Goal: Information Seeking & Learning: Learn about a topic

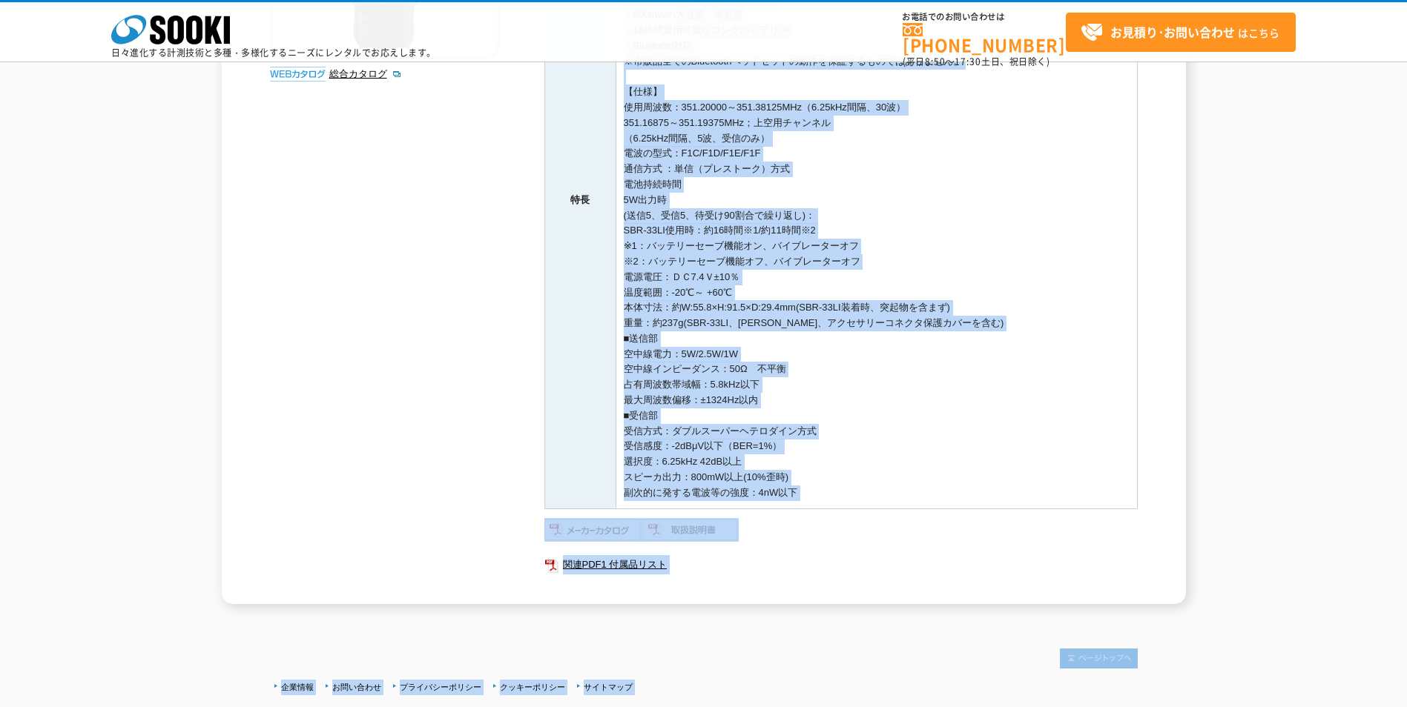
scroll to position [501, 0]
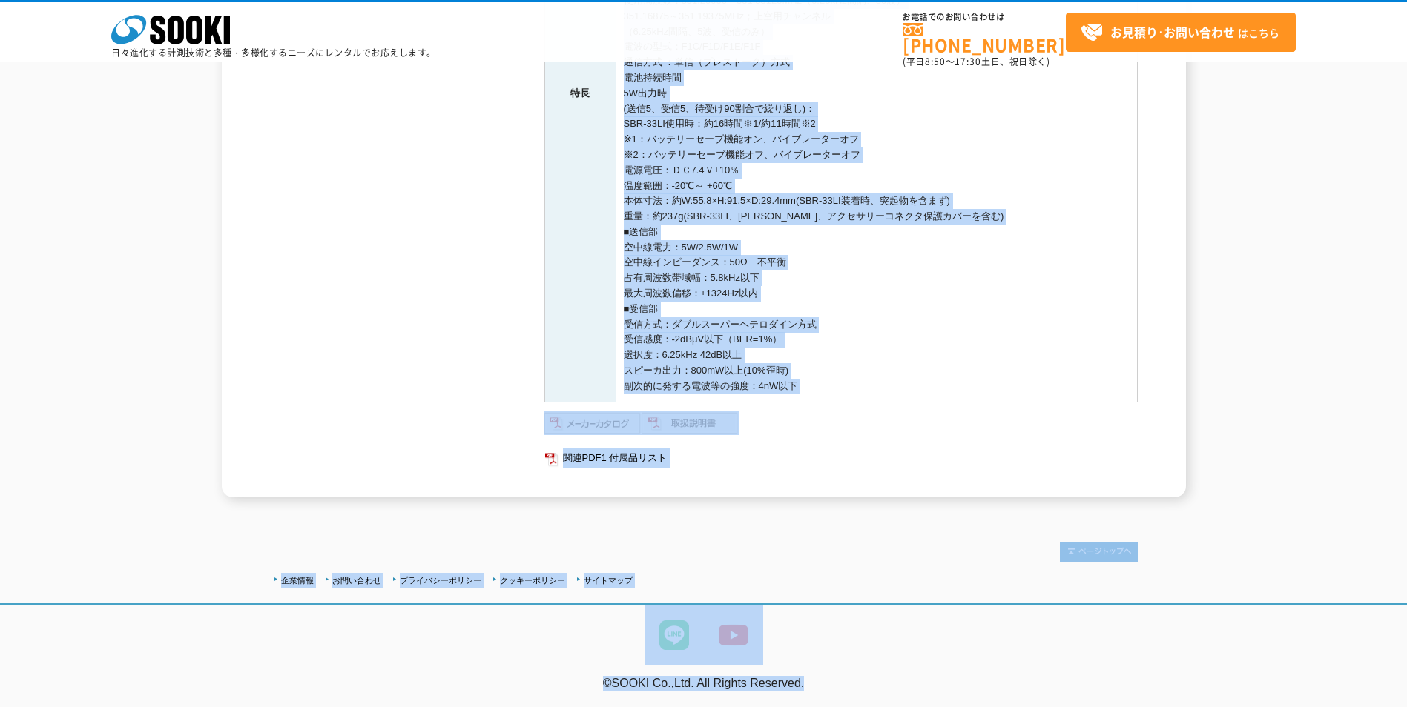
drag, startPoint x: 629, startPoint y: 306, endPoint x: 935, endPoint y: 386, distance: 316.5
click at [935, 386] on td "・351MHz帯デジタル簡易無線登録局、デジタル30チャンネル対応 ・雑音の少ないクリアな音質と高度な秘話機能 ・防塵、防水性能 IP68相当 ・バッテリース…" at bounding box center [875, 93] width 521 height 617
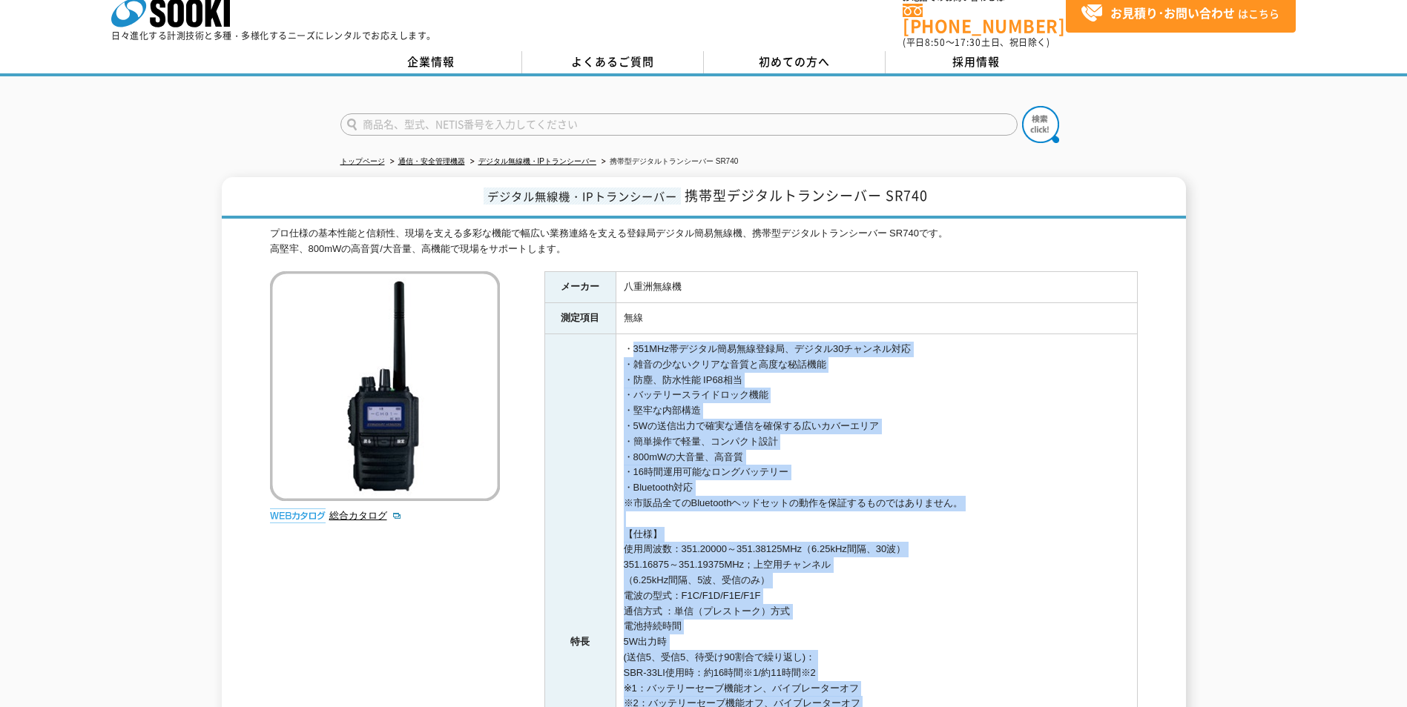
scroll to position [0, 0]
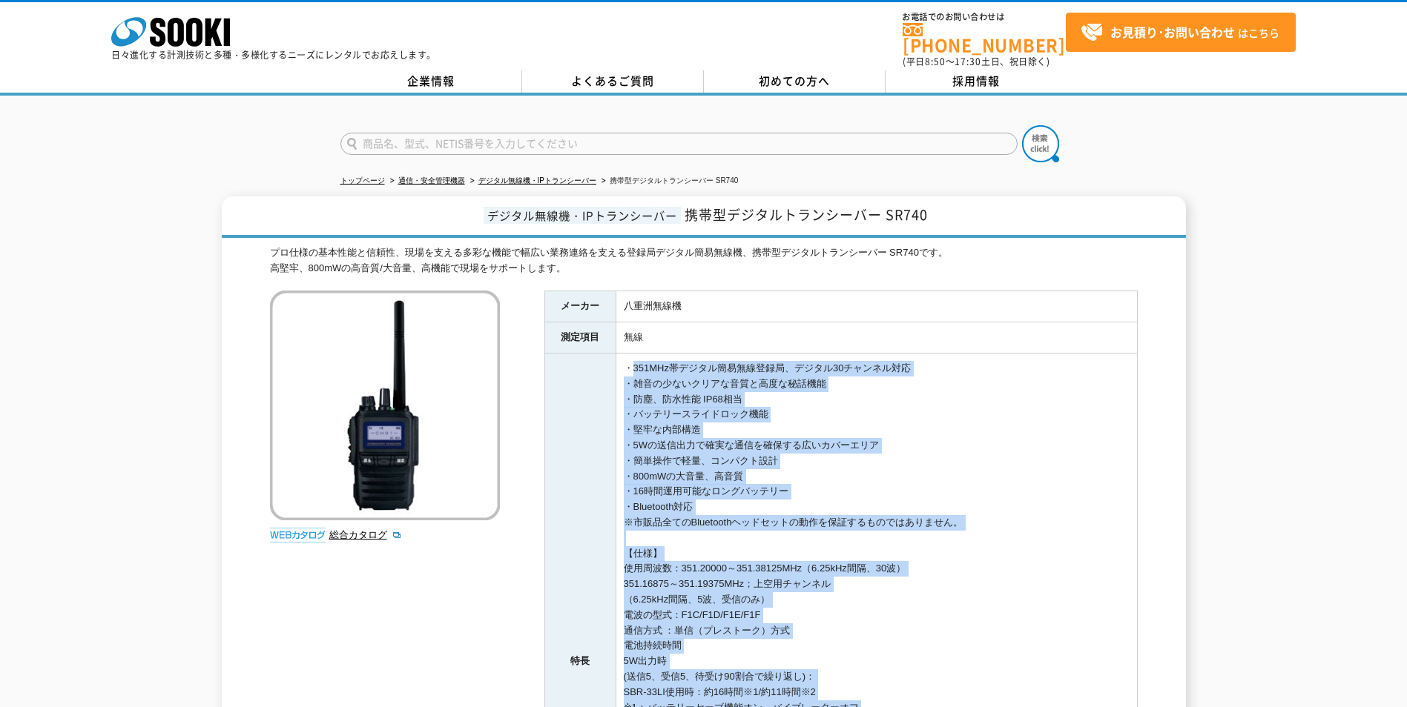
click at [946, 562] on td "・351MHz帯デジタル簡易無線登録局、デジタル30チャンネル対応 ・雑音の少ないクリアな音質と高度な秘話機能 ・防塵、防水性能 IP68相当 ・バッテリース…" at bounding box center [875, 662] width 521 height 617
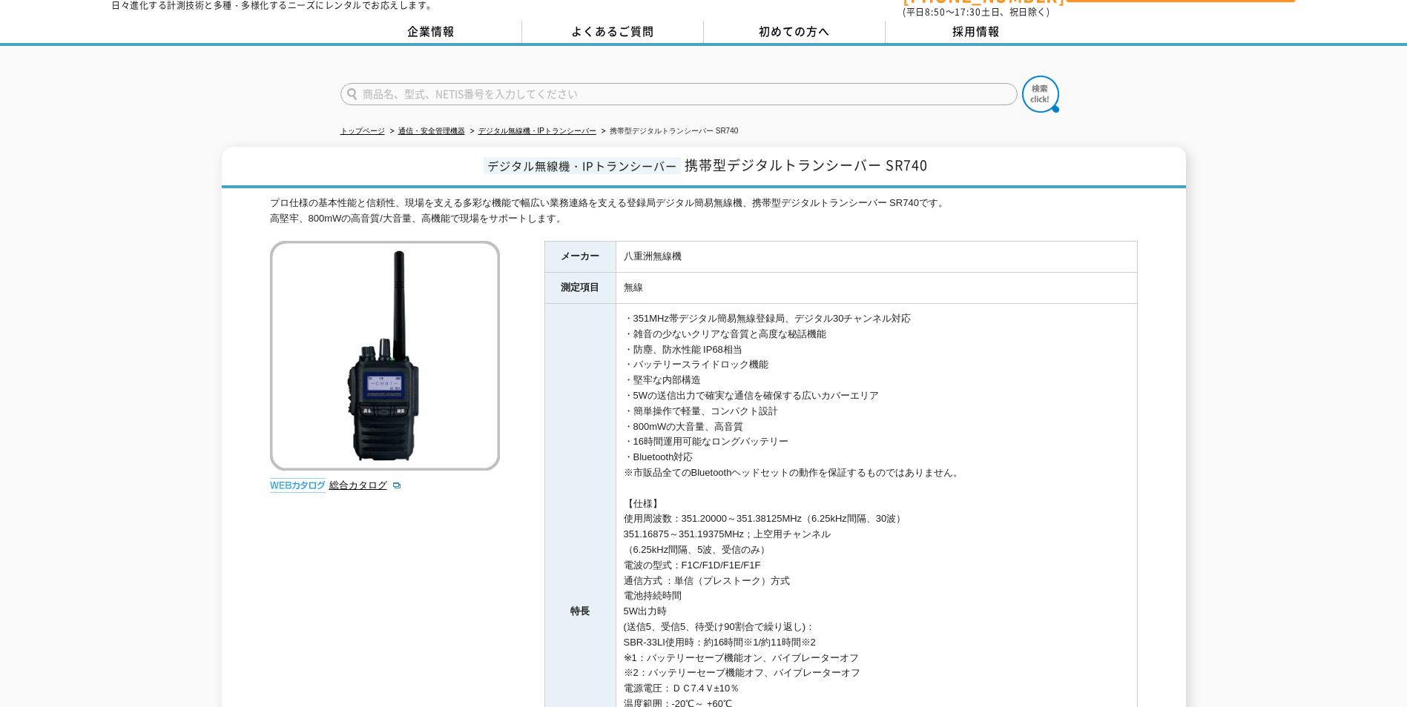
scroll to position [74, 0]
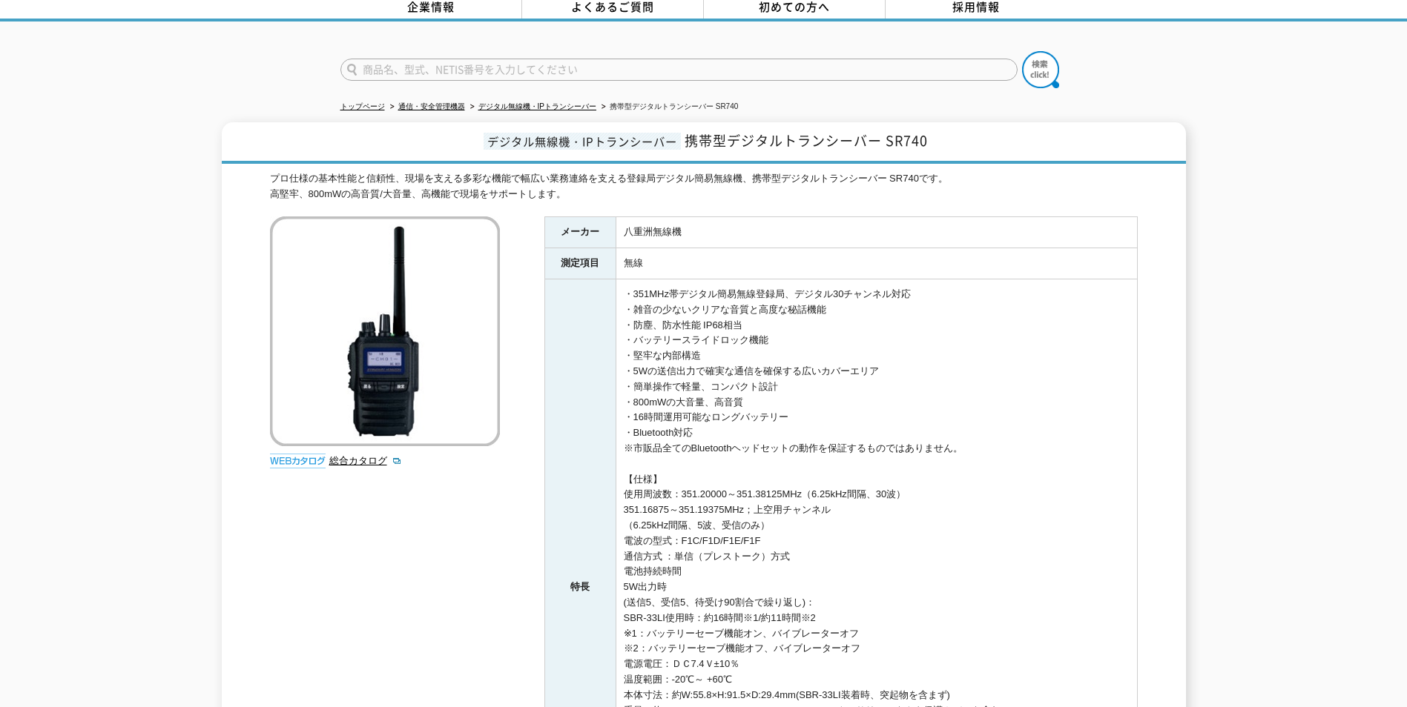
drag, startPoint x: 673, startPoint y: 549, endPoint x: 840, endPoint y: 551, distance: 166.9
click at [840, 551] on td "・351MHz帯デジタル簡易無線登録局、デジタル30チャンネル対応 ・雑音の少ないクリアな音質と高度な秘話機能 ・防塵、防水性能 IP68相当 ・バッテリース…" at bounding box center [875, 588] width 521 height 617
click at [699, 386] on td "・351MHz帯デジタル簡易無線登録局、デジタル30チャンネル対応 ・雑音の少ないクリアな音質と高度な秘話機能 ・防塵、防水性能 IP68相当 ・バッテリース…" at bounding box center [875, 588] width 521 height 617
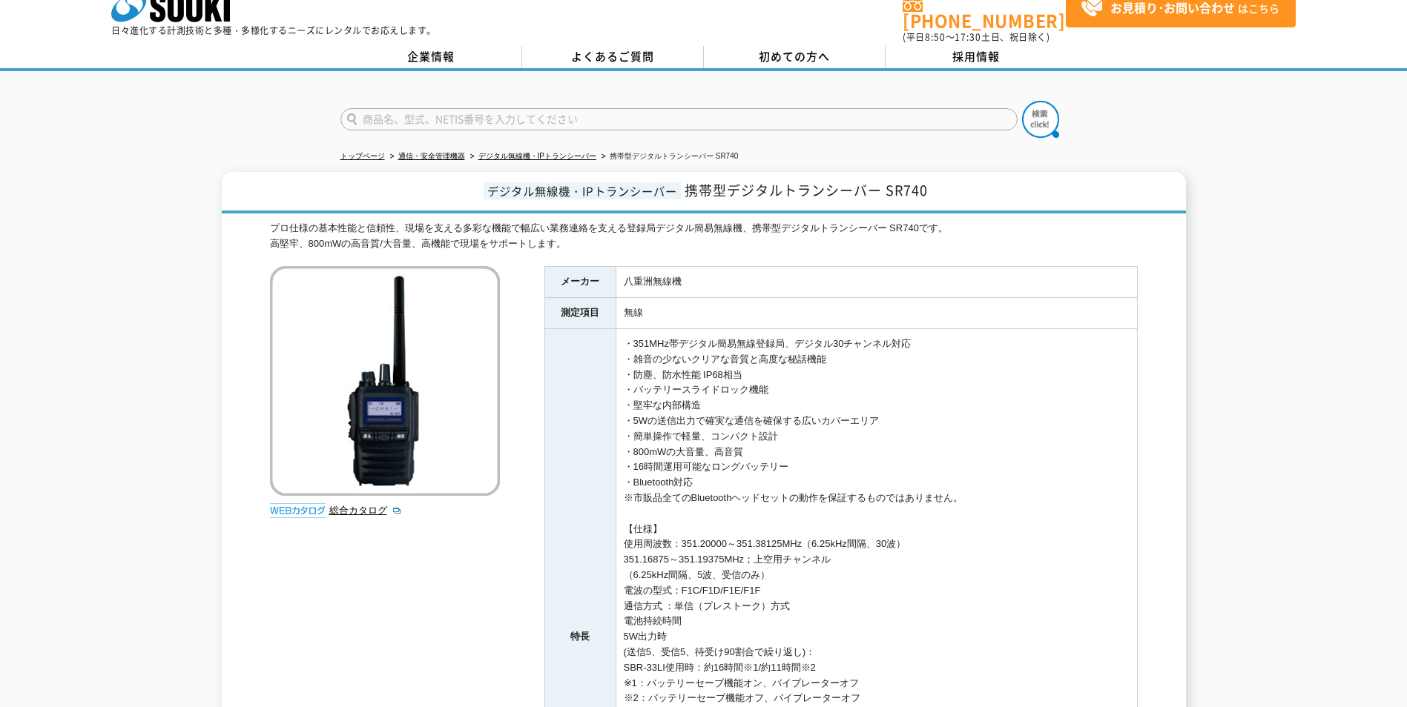
scroll to position [0, 0]
